Goal: Transaction & Acquisition: Obtain resource

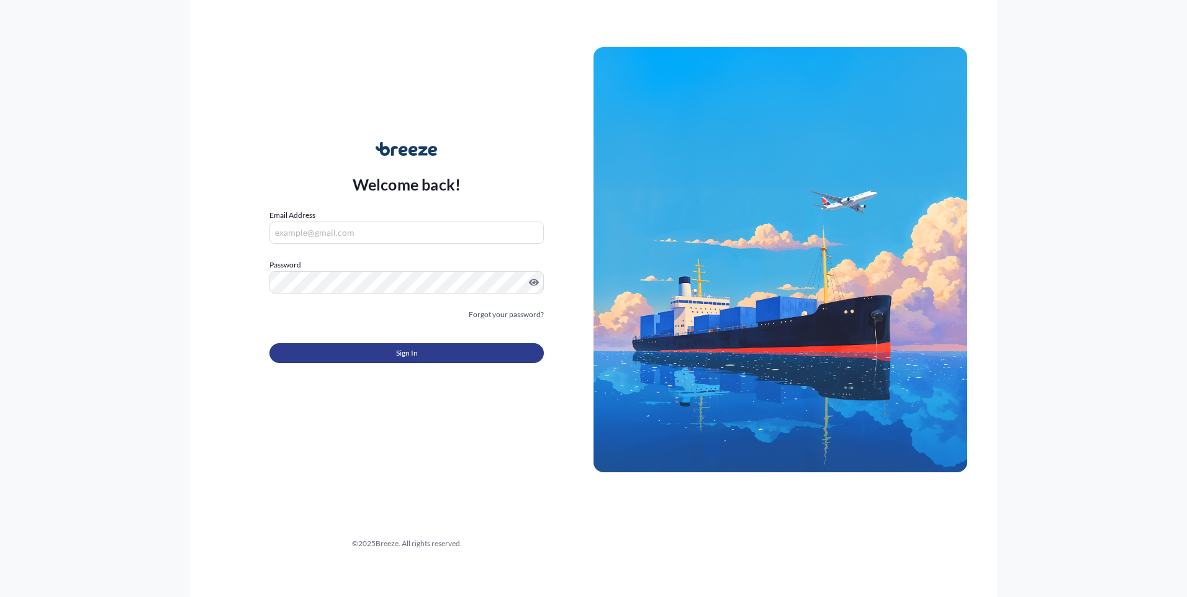
type input "[PERSON_NAME][EMAIL_ADDRESS][PERSON_NAME][DOMAIN_NAME]"
click at [376, 360] on button "Sign In" at bounding box center [406, 353] width 274 height 20
click at [475, 355] on button "Sign In" at bounding box center [406, 353] width 274 height 20
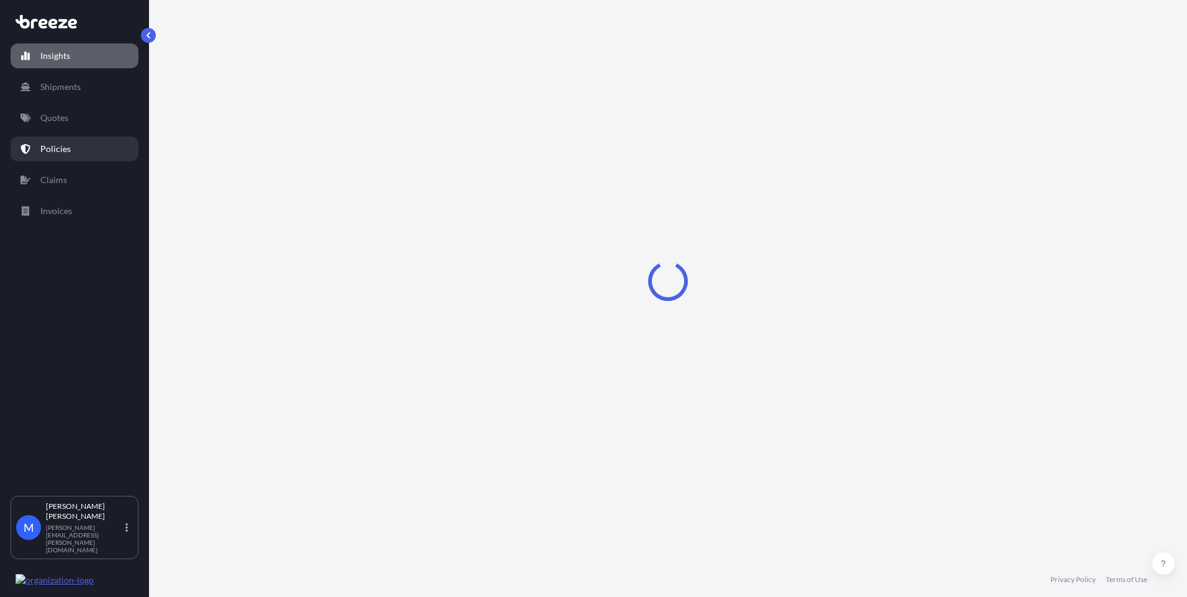
select select "2025"
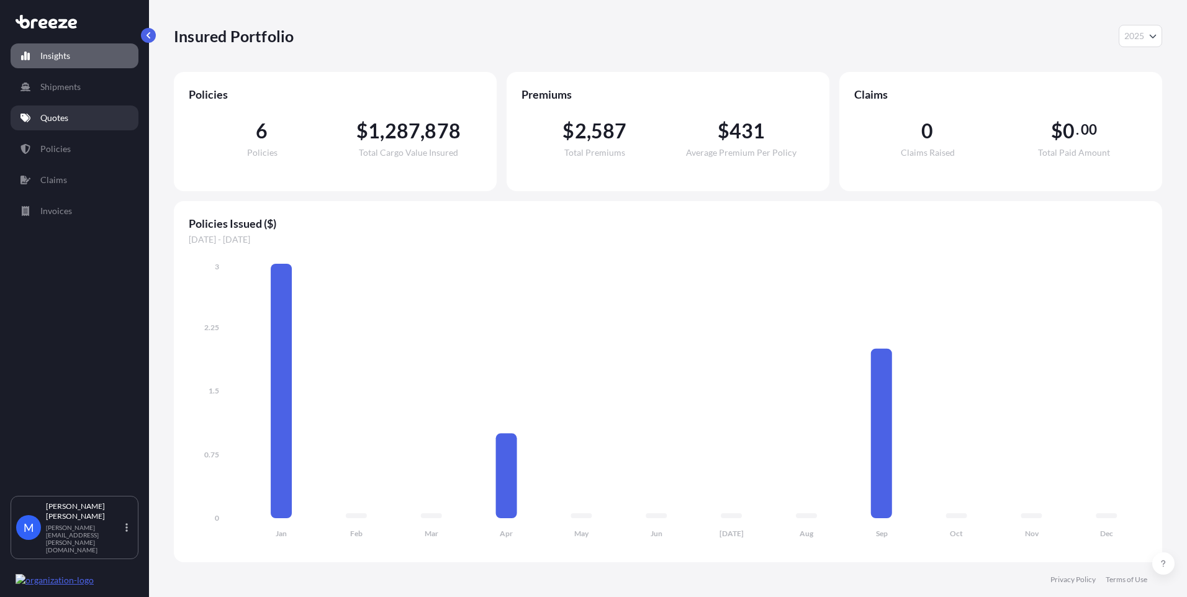
click at [77, 126] on link "Quotes" at bounding box center [75, 118] width 128 height 25
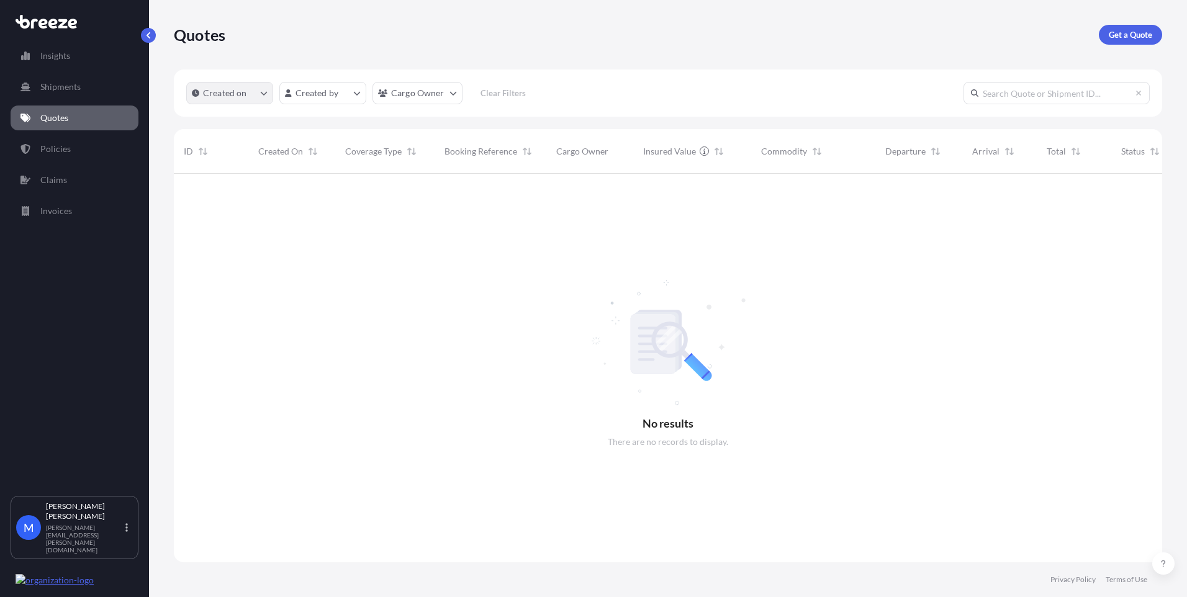
scroll to position [424, 979]
click at [1142, 34] on p "Get a Quote" at bounding box center [1130, 35] width 43 height 12
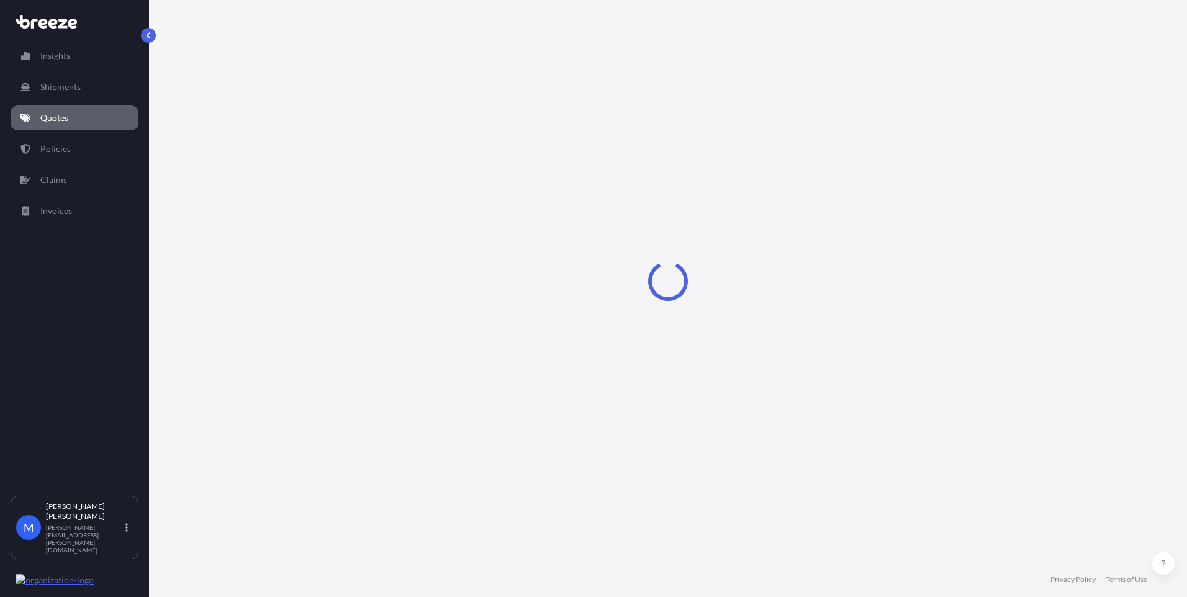
select select "Sea"
select select "1"
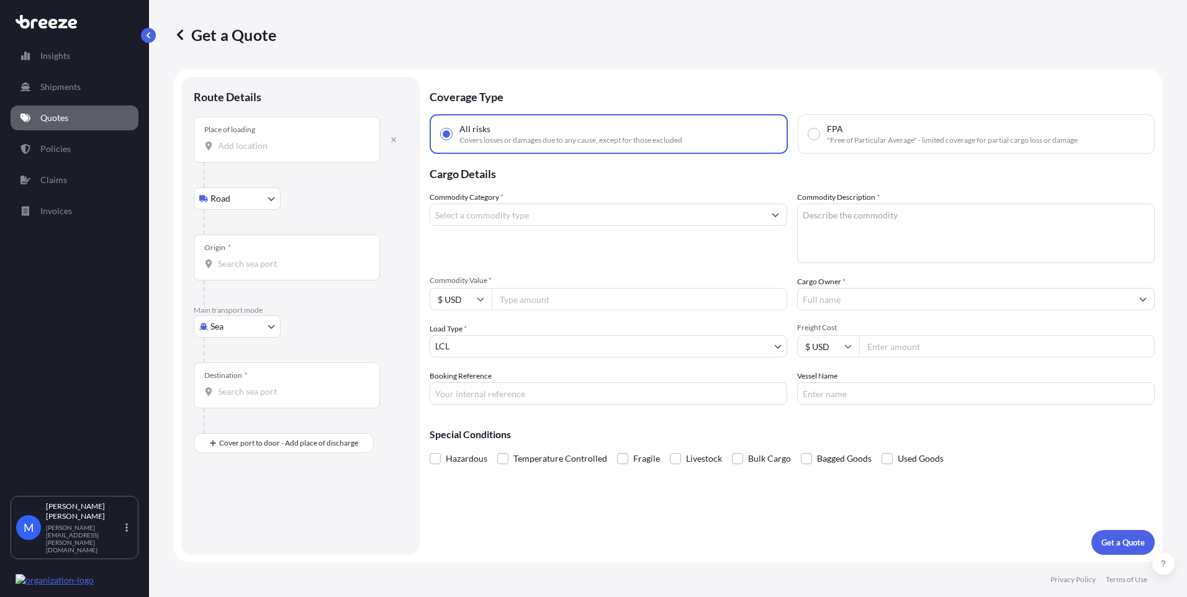
click at [258, 152] on div "Place of loading" at bounding box center [287, 140] width 186 height 46
click at [258, 152] on input "Place of loading" at bounding box center [291, 146] width 146 height 12
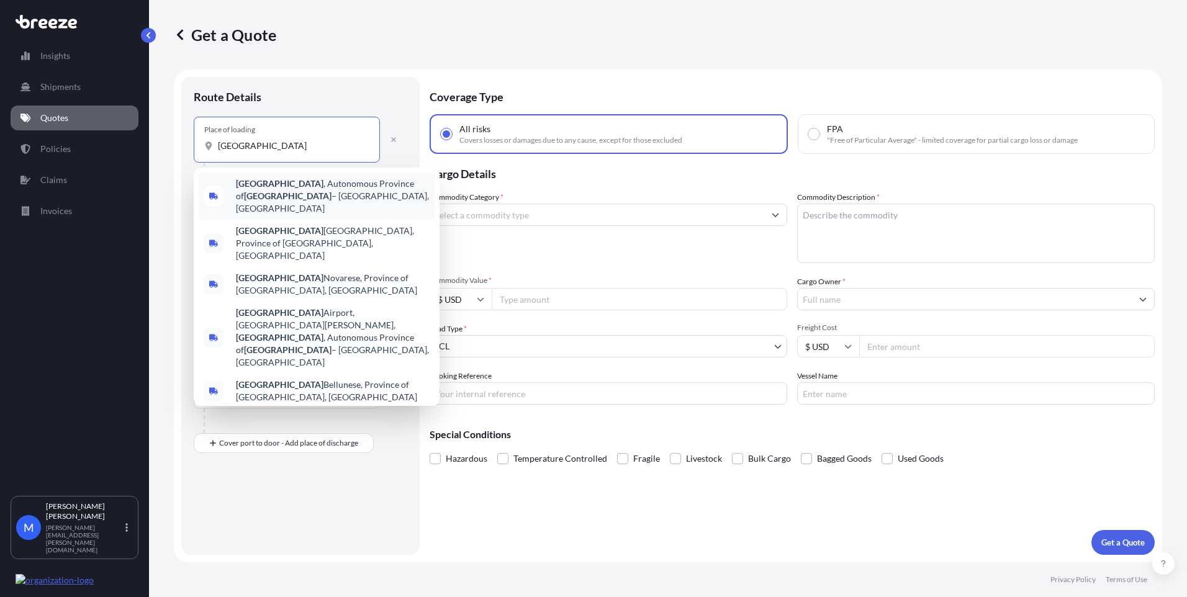
click at [334, 202] on span "[GEOGRAPHIC_DATA] , [GEOGRAPHIC_DATA] of [GEOGRAPHIC_DATA] – [GEOGRAPHIC_DATA],…" at bounding box center [333, 196] width 194 height 37
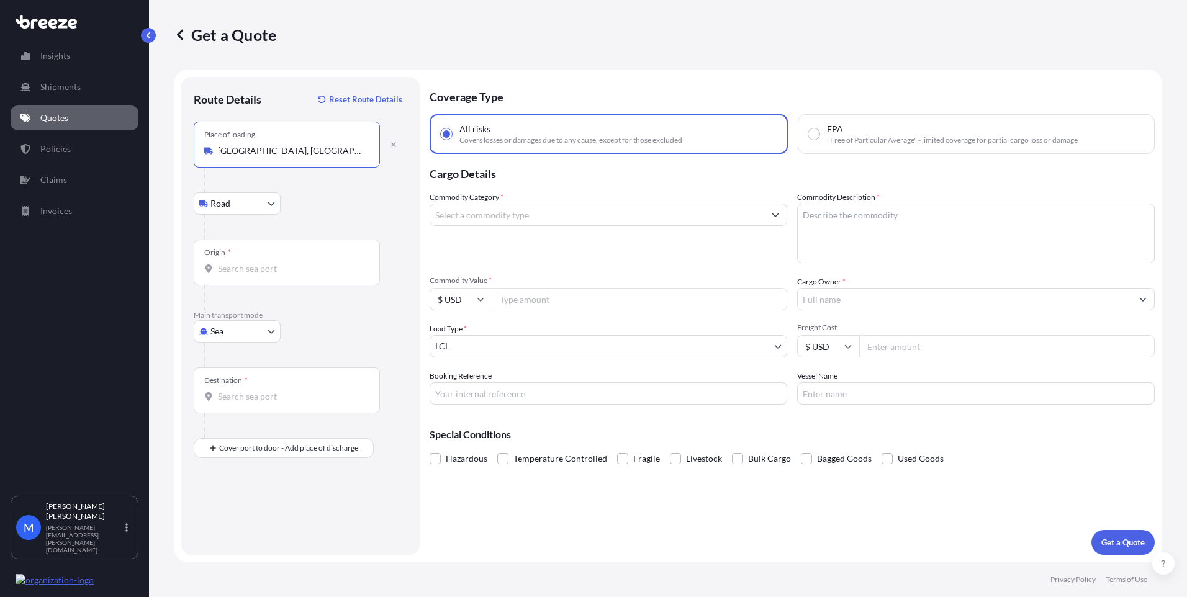
type input "[GEOGRAPHIC_DATA], [GEOGRAPHIC_DATA] of [GEOGRAPHIC_DATA] – [GEOGRAPHIC_DATA], …"
drag, startPoint x: 274, startPoint y: 292, endPoint x: 277, endPoint y: 284, distance: 8.3
click at [277, 284] on div "Origin *" at bounding box center [301, 275] width 214 height 71
drag, startPoint x: 277, startPoint y: 284, endPoint x: 279, endPoint y: 276, distance: 8.8
click at [279, 276] on div "Origin *" at bounding box center [287, 263] width 186 height 46
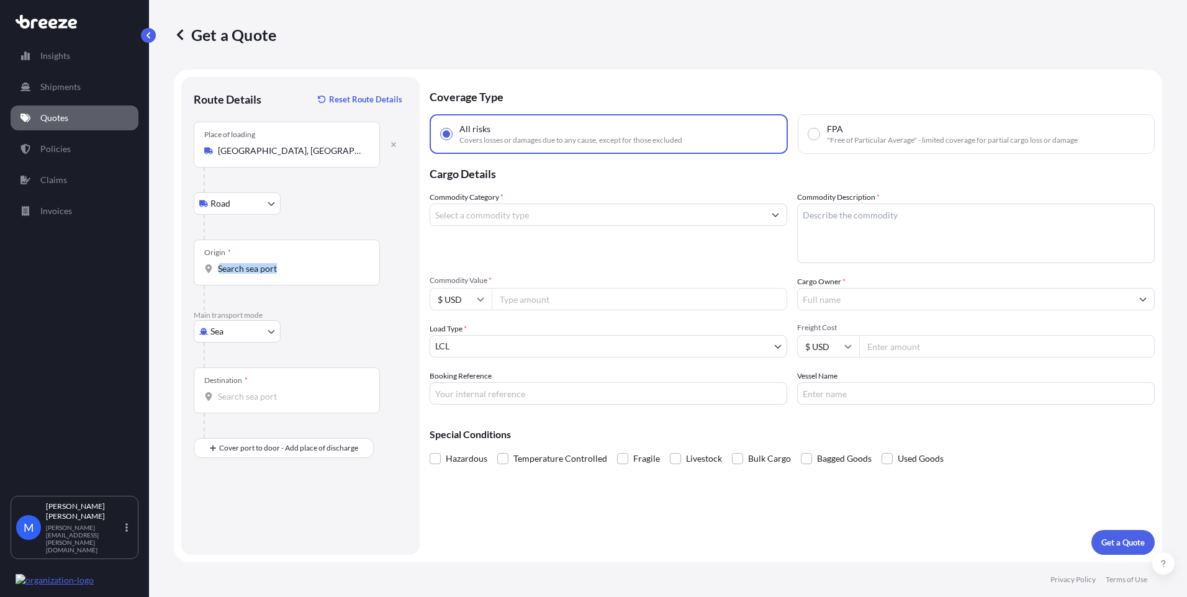
click at [279, 275] on input "Origin *" at bounding box center [291, 269] width 146 height 12
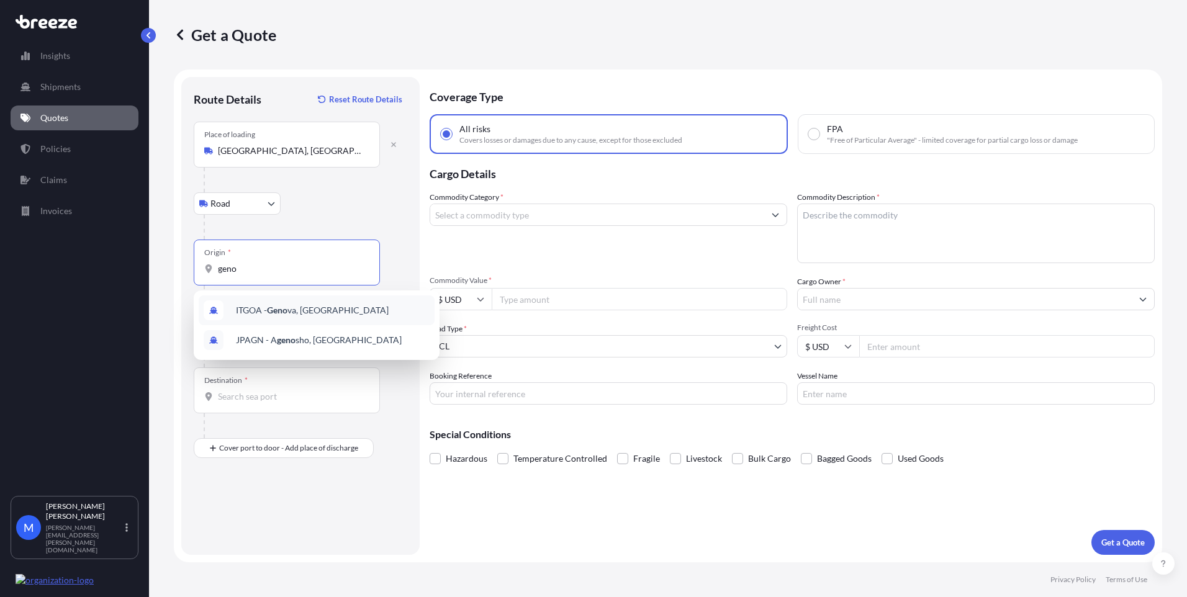
click at [320, 309] on div "ITGOA - Geno va, [GEOGRAPHIC_DATA]" at bounding box center [317, 310] width 236 height 30
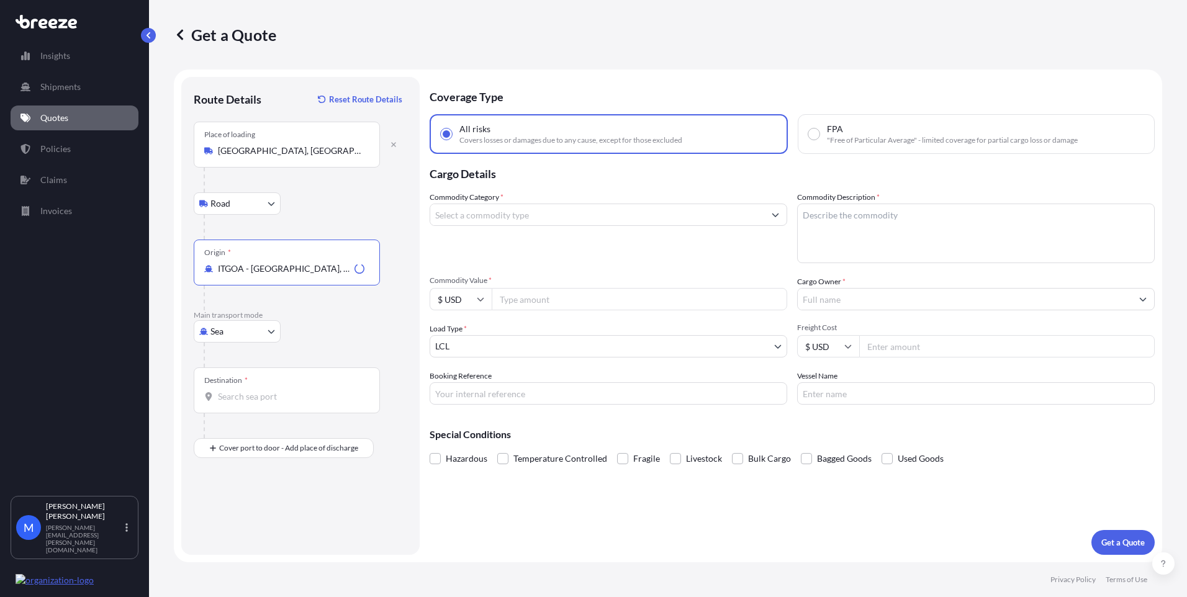
type input "ITGOA - [GEOGRAPHIC_DATA], [GEOGRAPHIC_DATA]"
click at [307, 320] on p "Main transport mode" at bounding box center [301, 315] width 214 height 10
click at [258, 399] on input "Destination *" at bounding box center [291, 396] width 146 height 12
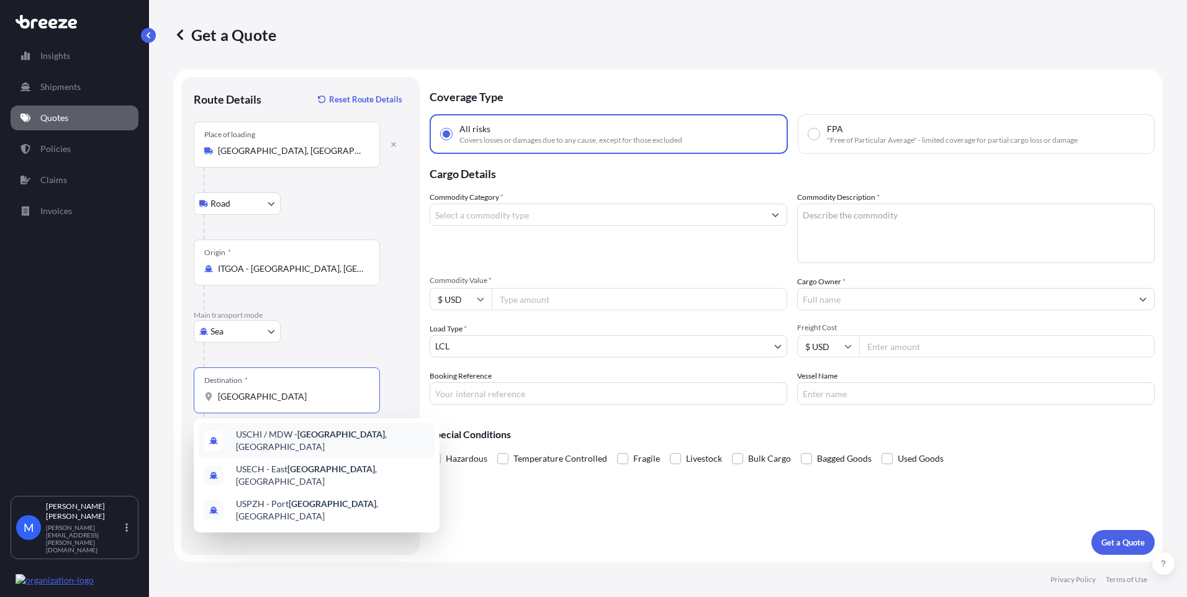
click at [345, 438] on span "USCHI / MDW - [GEOGRAPHIC_DATA] , [GEOGRAPHIC_DATA]" at bounding box center [333, 440] width 194 height 25
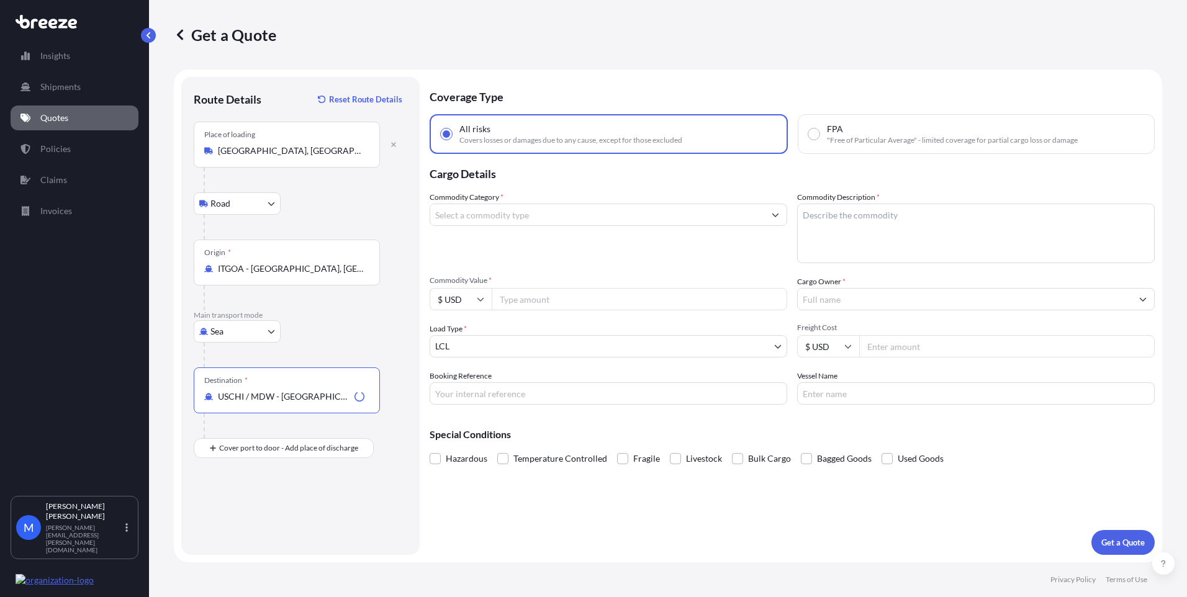
type input "USCHI / MDW - [GEOGRAPHIC_DATA], [GEOGRAPHIC_DATA]"
click at [305, 505] on div "Route Details Reset Route Details Place of loading [GEOGRAPHIC_DATA], [GEOGRAPH…" at bounding box center [301, 315] width 214 height 453
click at [503, 355] on body "Insights Shipments Quotes Policies Claims Invoices M [PERSON_NAME] [PERSON_NAME…" at bounding box center [593, 298] width 1187 height 597
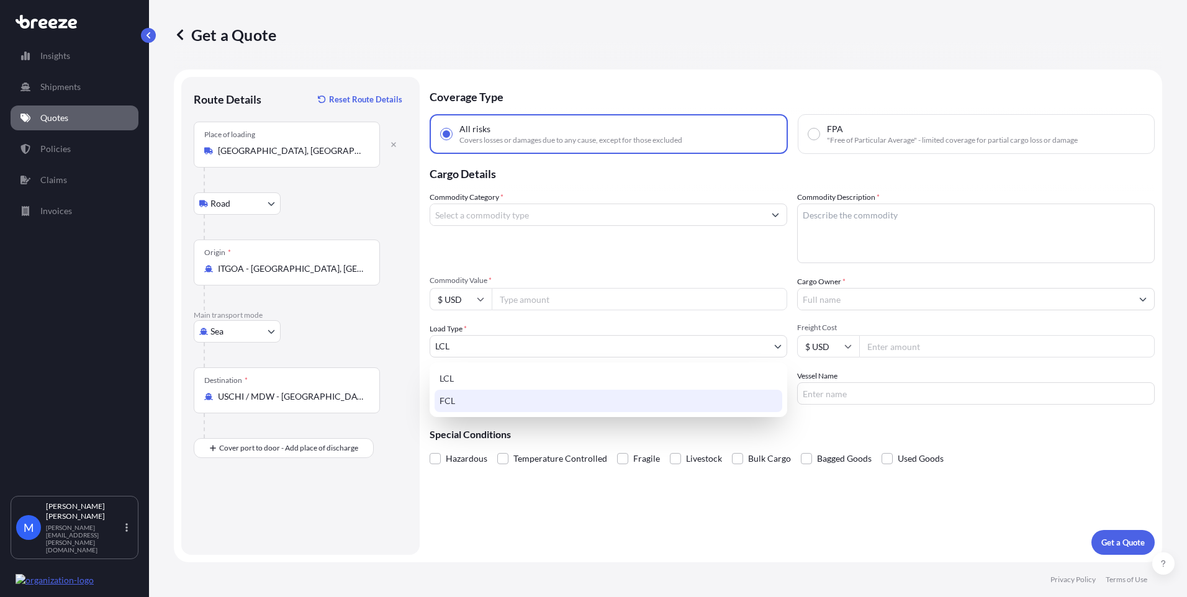
click at [481, 403] on div "FCL" at bounding box center [609, 401] width 348 height 22
select select "2"
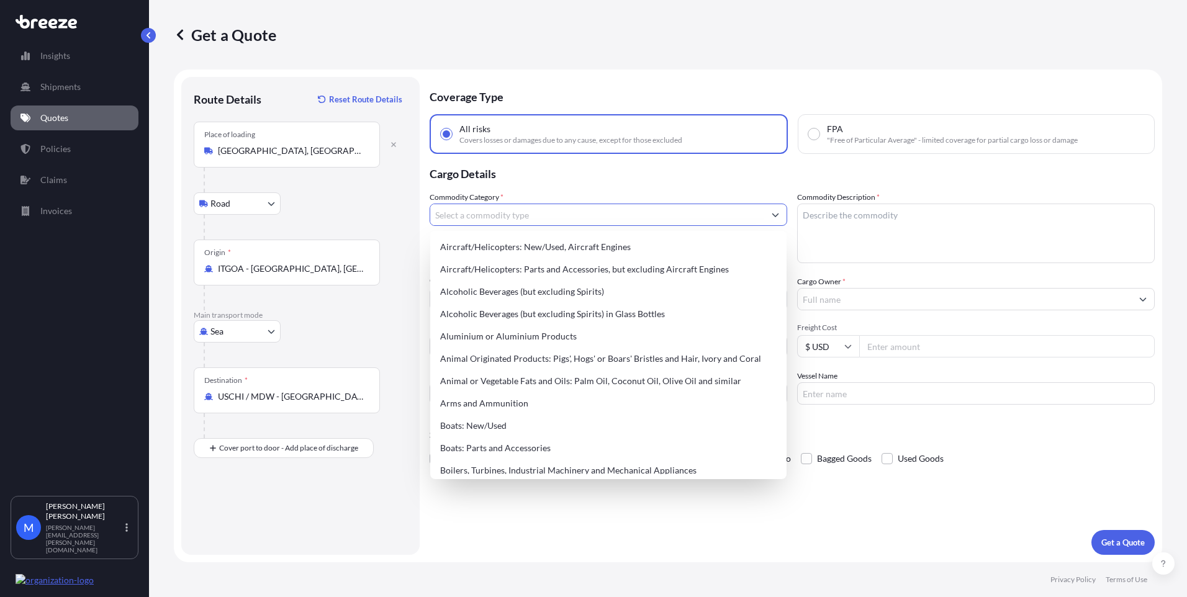
click at [561, 223] on input "Commodity Category *" at bounding box center [597, 215] width 334 height 22
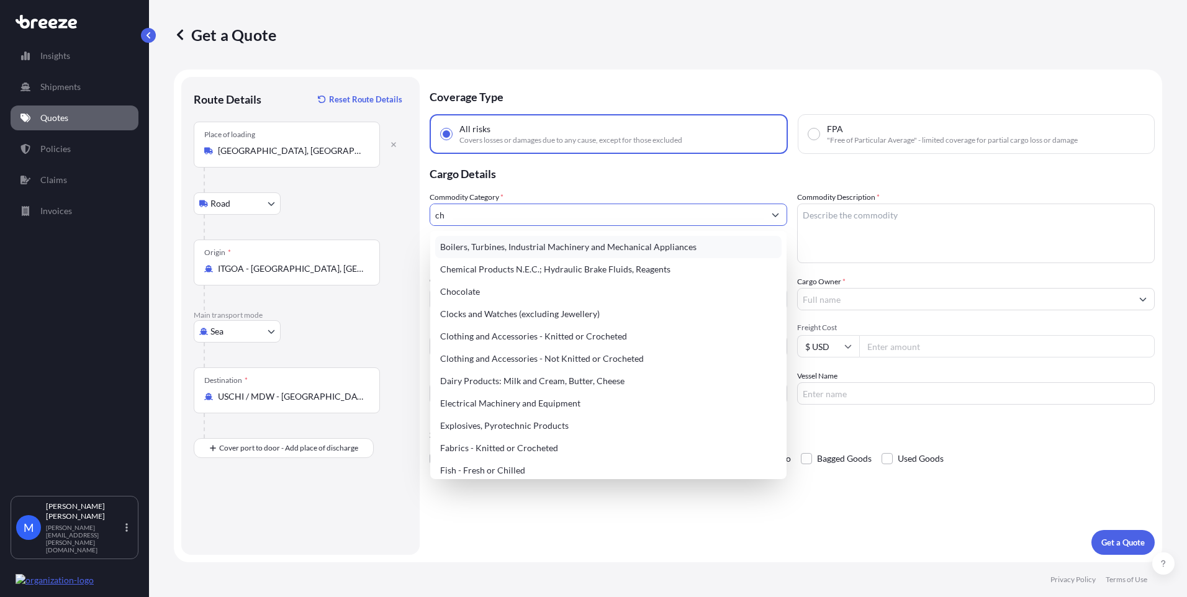
type input "c"
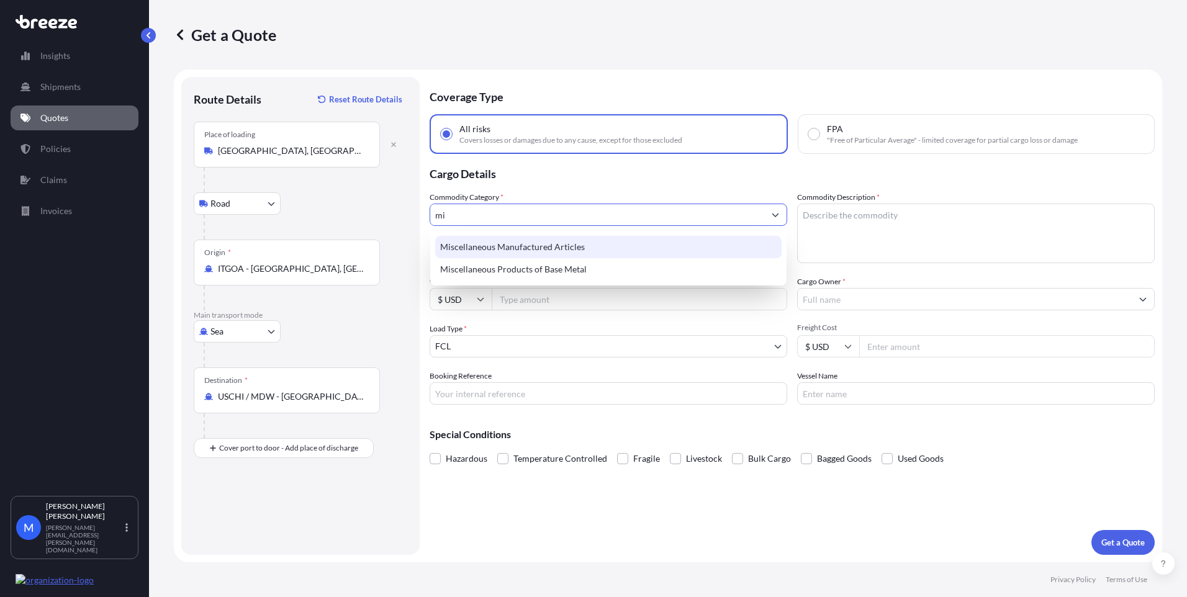
type input "m"
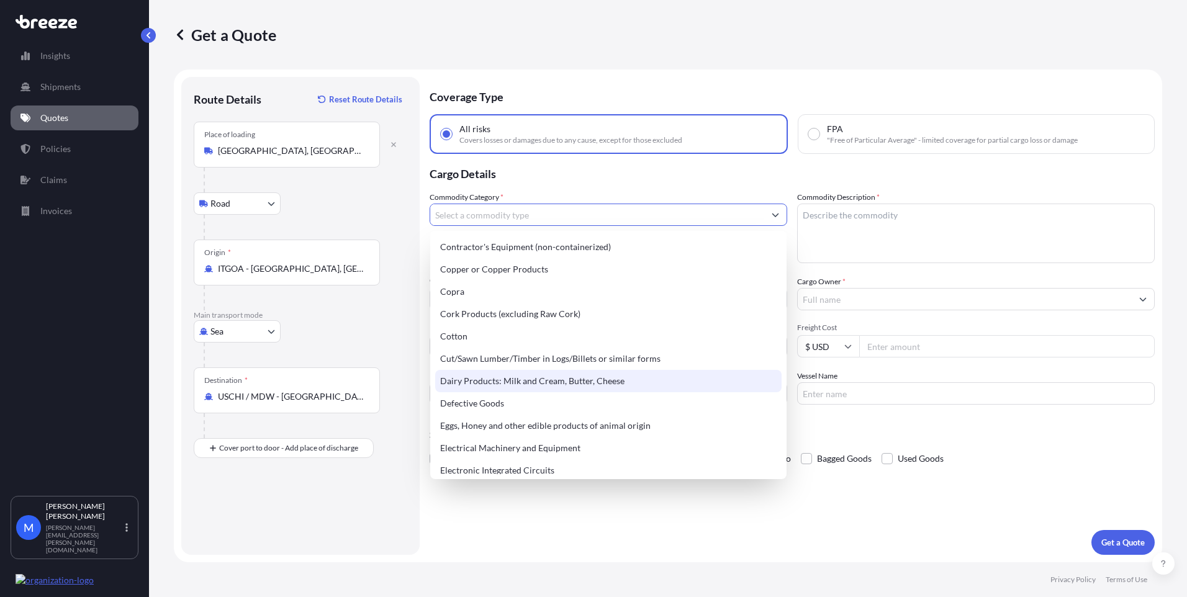
scroll to position [621, 0]
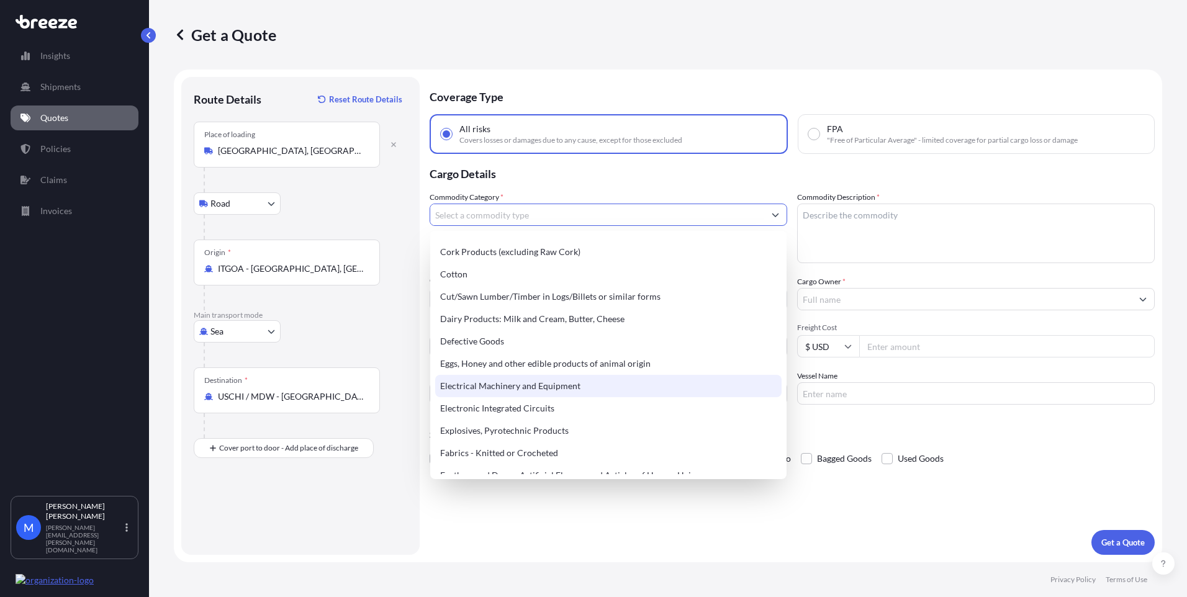
click at [554, 388] on div "Electrical Machinery and Equipment" at bounding box center [608, 386] width 346 height 22
type input "Electrical Machinery and Equipment"
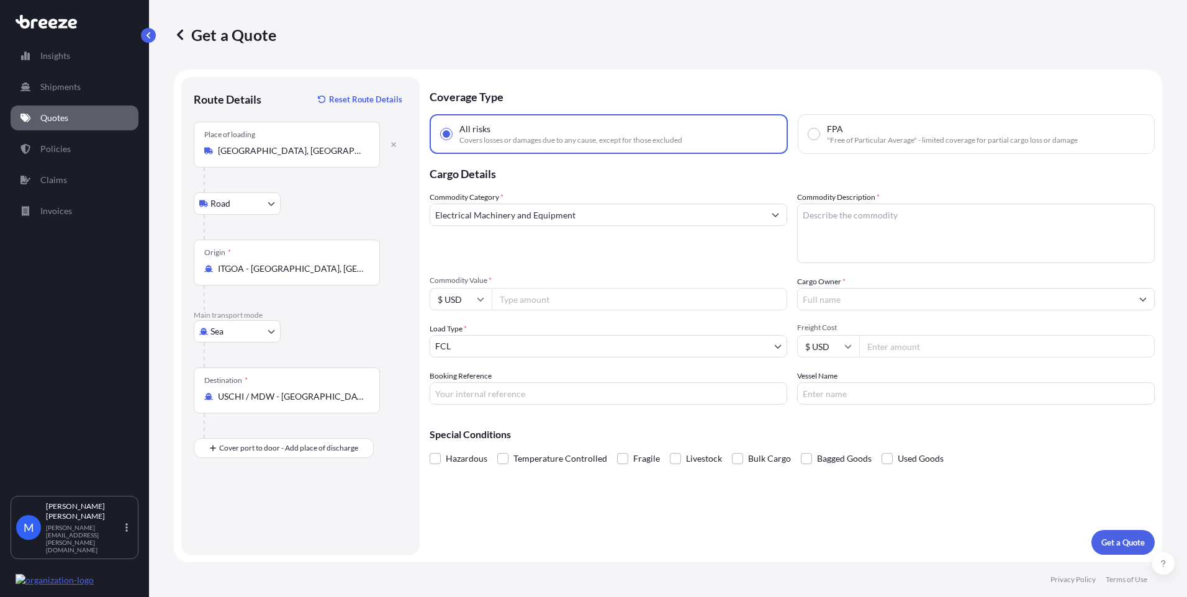
click at [742, 258] on div "Commodity Category * Electrical Machinery and Equipment" at bounding box center [609, 227] width 358 height 72
click at [878, 226] on textarea "Commodity Description *" at bounding box center [976, 234] width 358 height 60
type textarea "Chargers"
drag, startPoint x: 738, startPoint y: 274, endPoint x: 749, endPoint y: 295, distance: 23.9
click at [739, 274] on div "Commodity Category * Electrical Machinery and Equipment Commodity Description *…" at bounding box center [792, 298] width 725 height 214
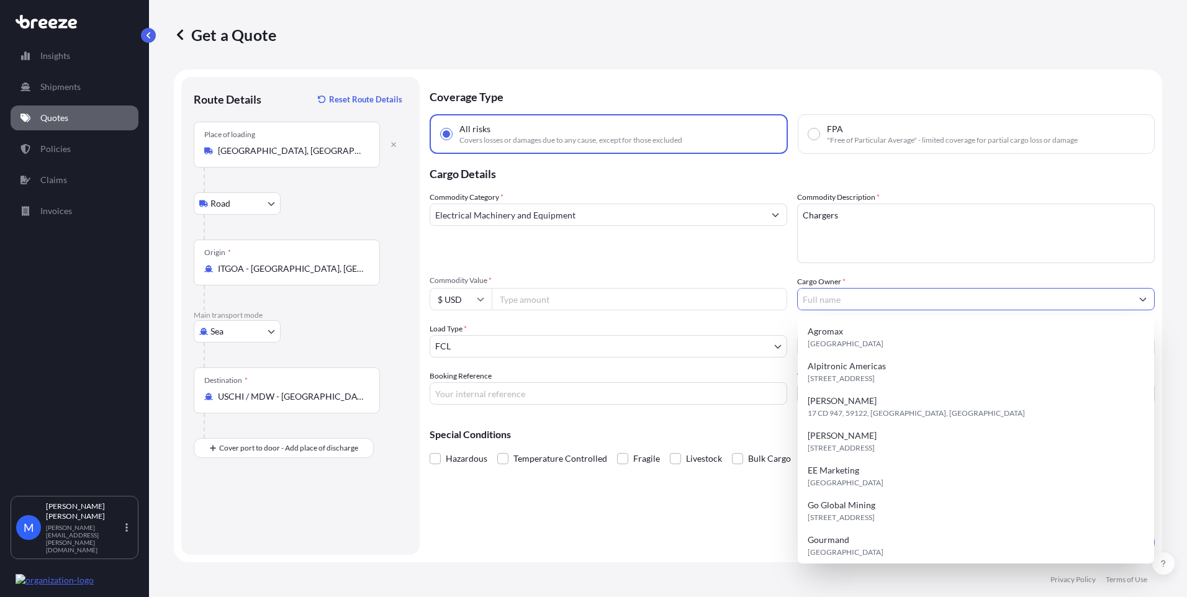
click at [848, 305] on input "Cargo Owner *" at bounding box center [965, 299] width 334 height 22
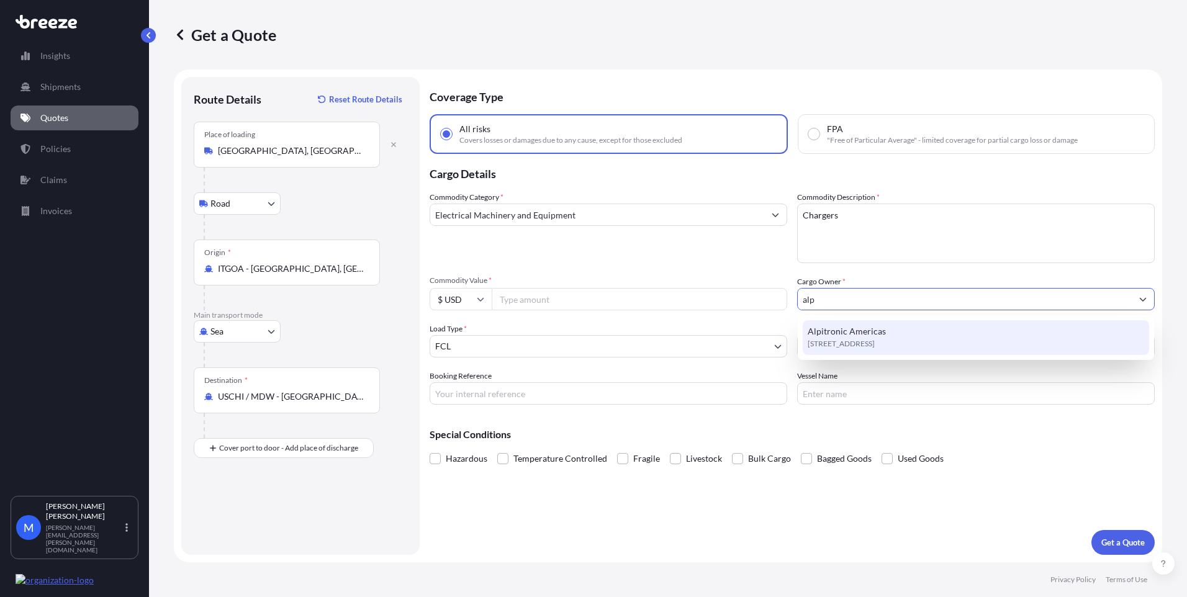
click at [874, 338] on span "[STREET_ADDRESS]" at bounding box center [841, 344] width 67 height 12
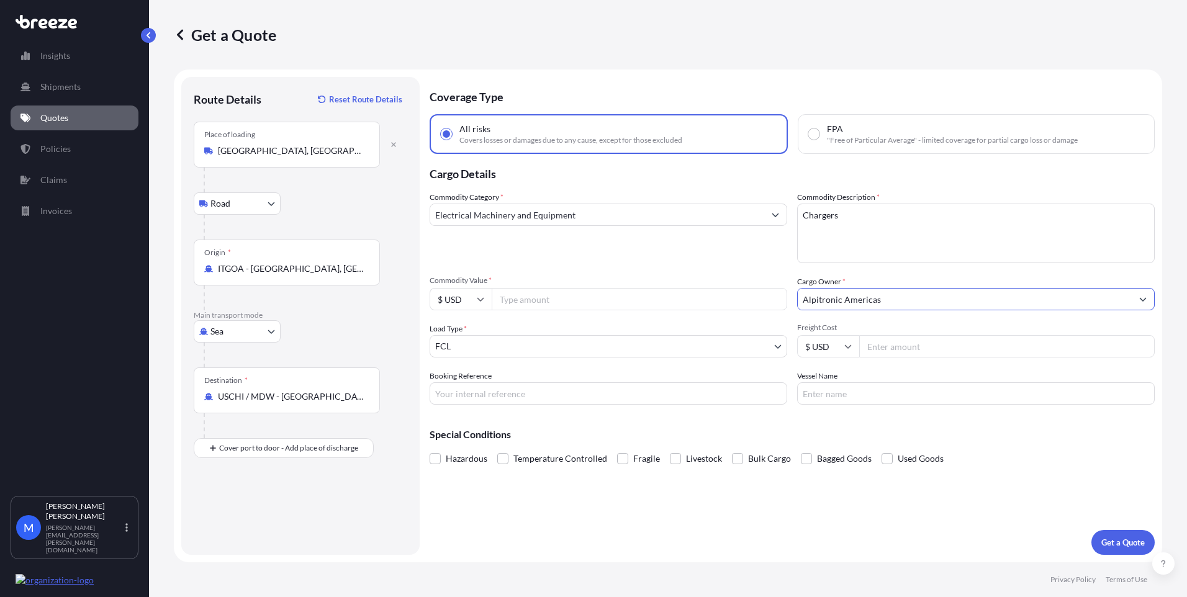
type input "Alpitronic Americas"
click at [916, 351] on input "Freight Cost" at bounding box center [1006, 346] width 295 height 22
type input "5505"
click at [926, 392] on input "Vessel Name" at bounding box center [976, 393] width 358 height 22
type input "TBD"
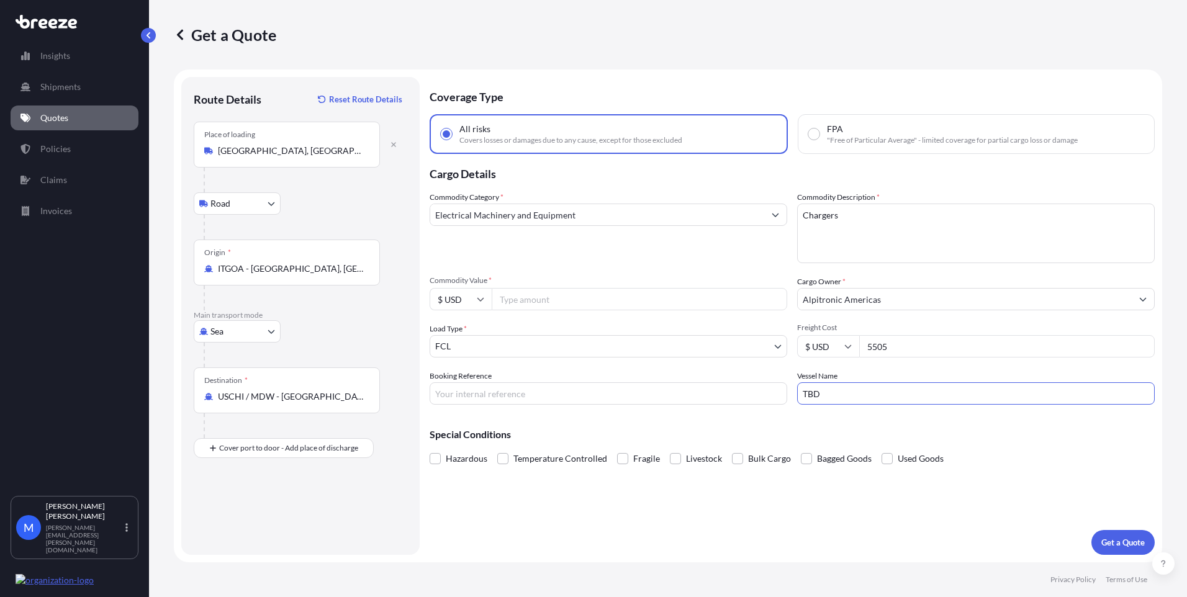
click at [662, 394] on input "Booking Reference" at bounding box center [609, 393] width 358 height 22
type input "TBD"
click at [625, 300] on input "Commodity Value *" at bounding box center [639, 299] width 295 height 22
type input "850000"
click at [580, 256] on div "Commodity Category * Electrical Machinery and Equipment" at bounding box center [609, 227] width 358 height 72
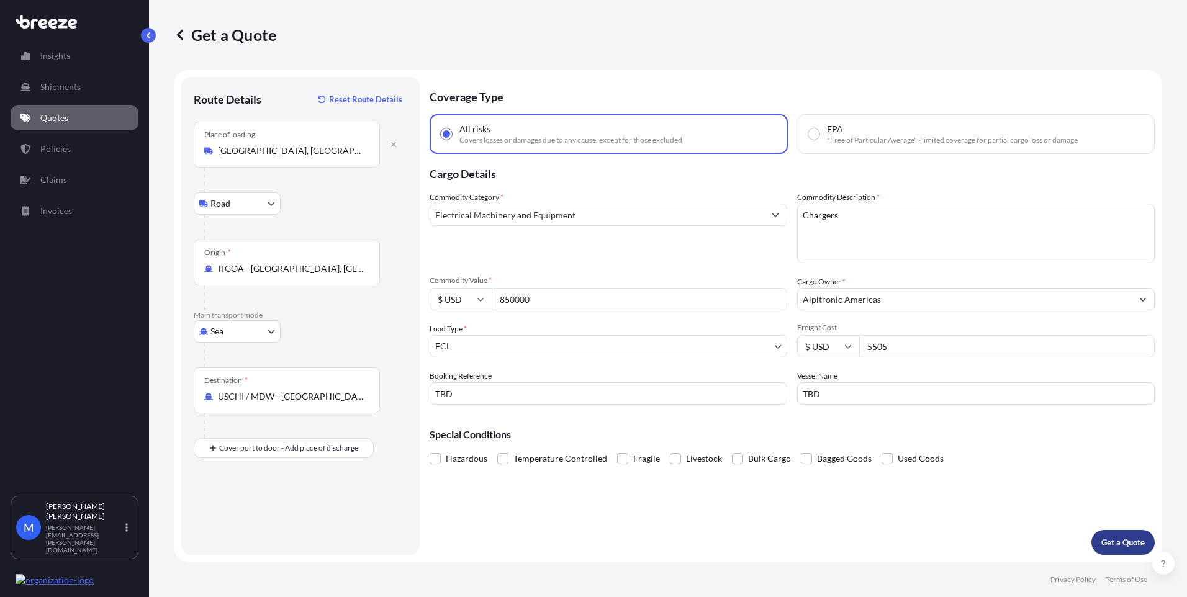
click at [1131, 553] on button "Get a Quote" at bounding box center [1122, 542] width 63 height 25
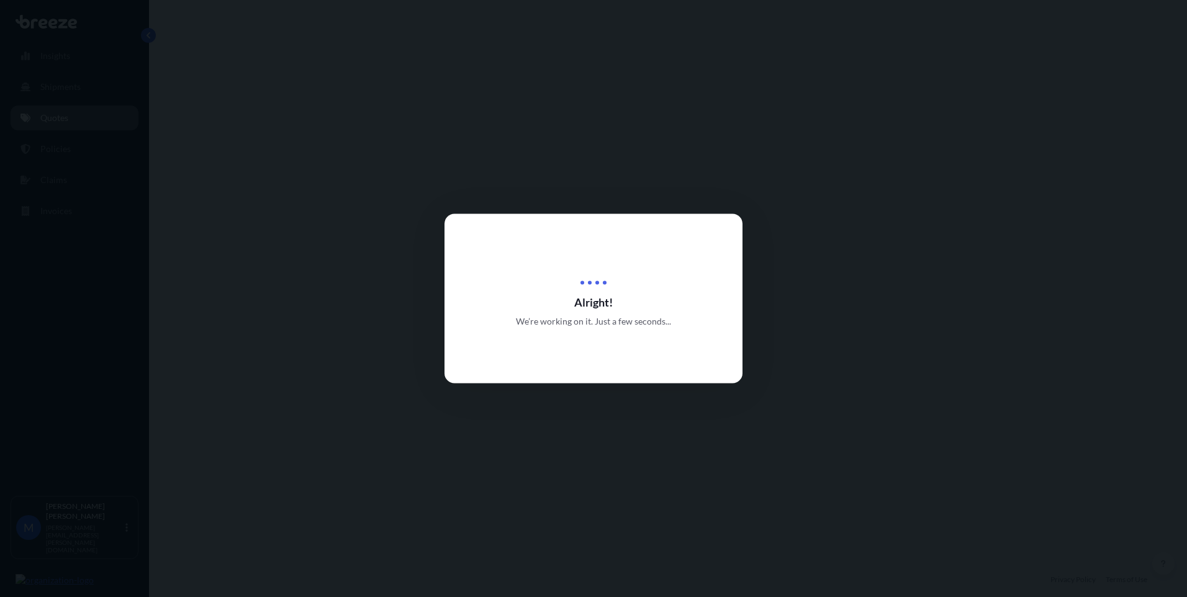
select select "Road"
select select "Sea"
select select "2"
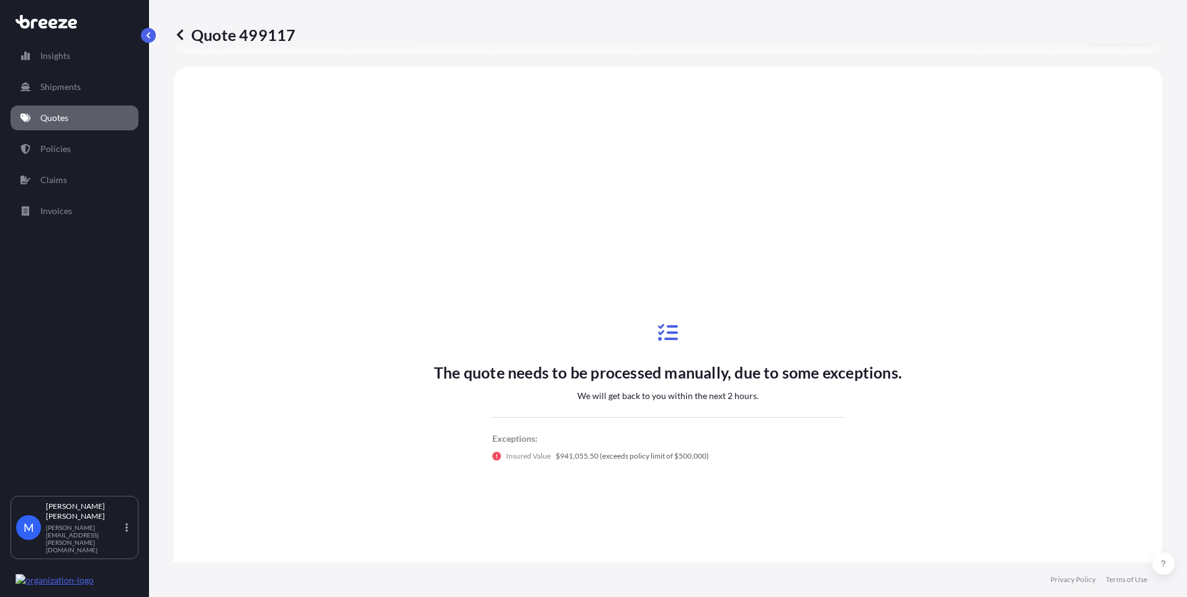
scroll to position [451, 0]
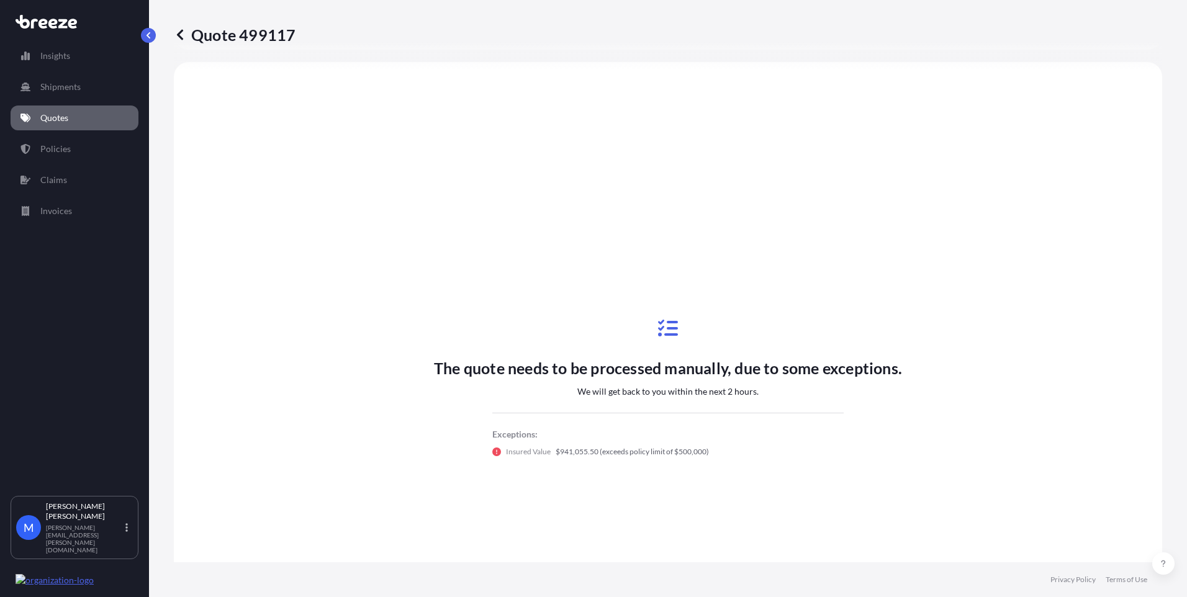
click at [652, 390] on p "We will get back to you within the next 2 hours." at bounding box center [667, 391] width 181 height 12
click at [562, 401] on div "The quote needs to be processed manually, due to some exceptions. We will get b…" at bounding box center [668, 388] width 468 height 186
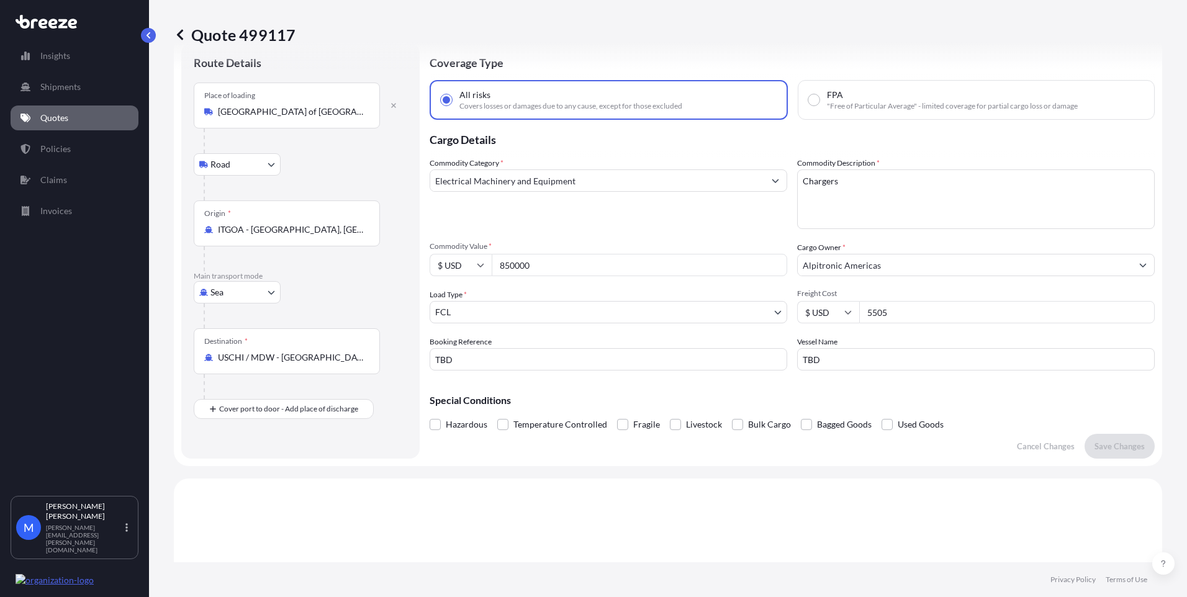
scroll to position [0, 0]
